Goal: Task Accomplishment & Management: Manage account settings

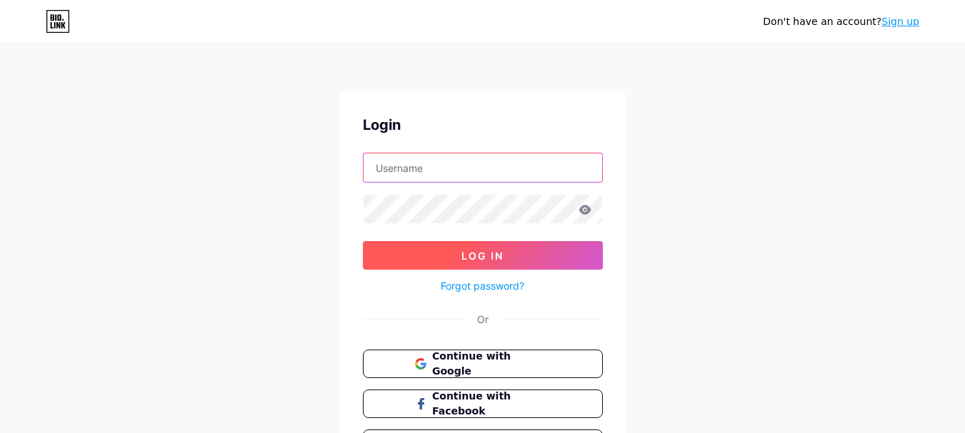
type input "[EMAIL_ADDRESS][DOMAIN_NAME]"
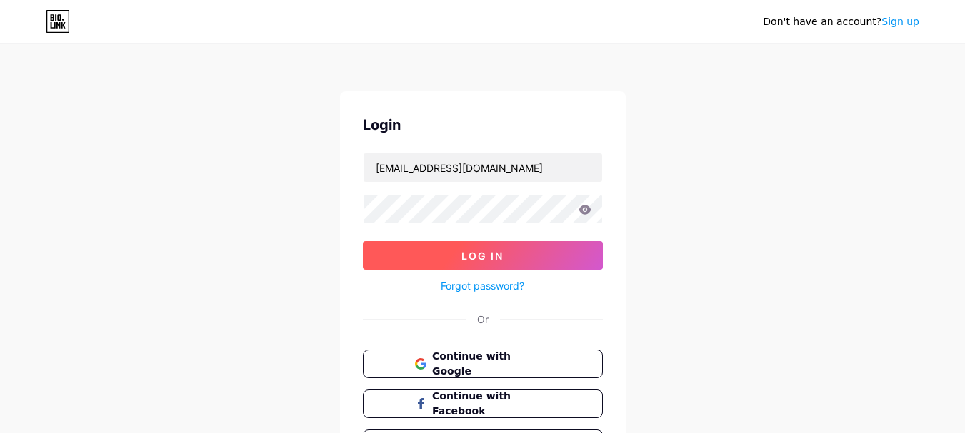
click at [561, 261] on button "Log In" at bounding box center [483, 255] width 240 height 29
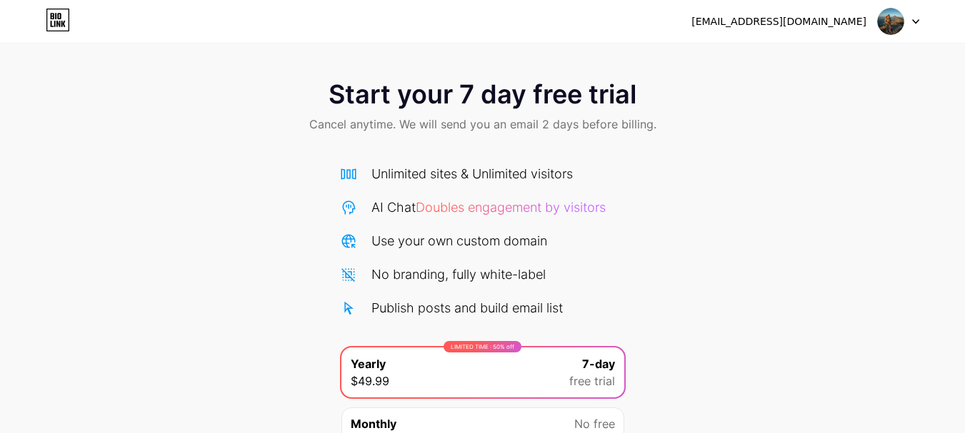
click at [923, 23] on div "[EMAIL_ADDRESS][DOMAIN_NAME] Logout" at bounding box center [482, 22] width 965 height 26
click at [906, 28] on div at bounding box center [898, 22] width 41 height 26
click at [848, 19] on div "[EMAIL_ADDRESS][DOMAIN_NAME]" at bounding box center [778, 21] width 175 height 15
